Goal: Check status: Check status

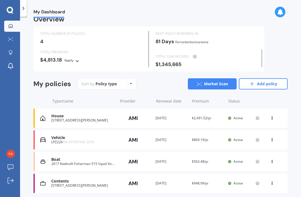
scroll to position [8, 0]
click at [231, 138] on div "Active" at bounding box center [244, 140] width 32 height 4
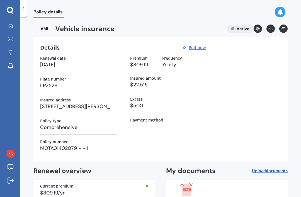
click at [11, 25] on icon at bounding box center [10, 26] width 4 height 4
